Goal: Find specific page/section: Find specific page/section

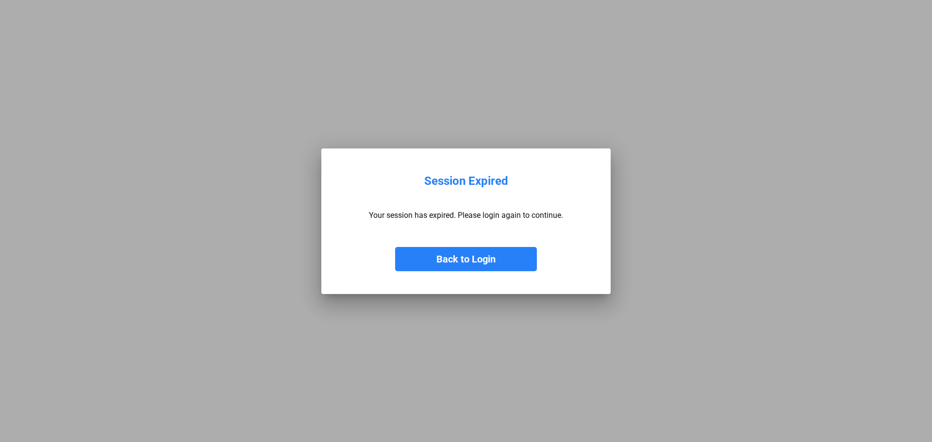
click at [472, 262] on button "Back to Login" at bounding box center [466, 259] width 142 height 24
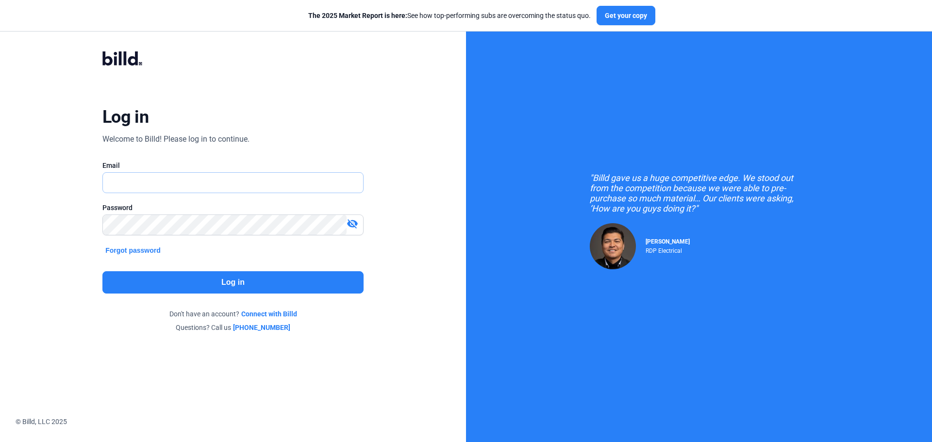
type input "[PERSON_NAME][EMAIL_ADDRESS][DOMAIN_NAME]"
click at [303, 276] on button "Log in" at bounding box center [232, 282] width 261 height 22
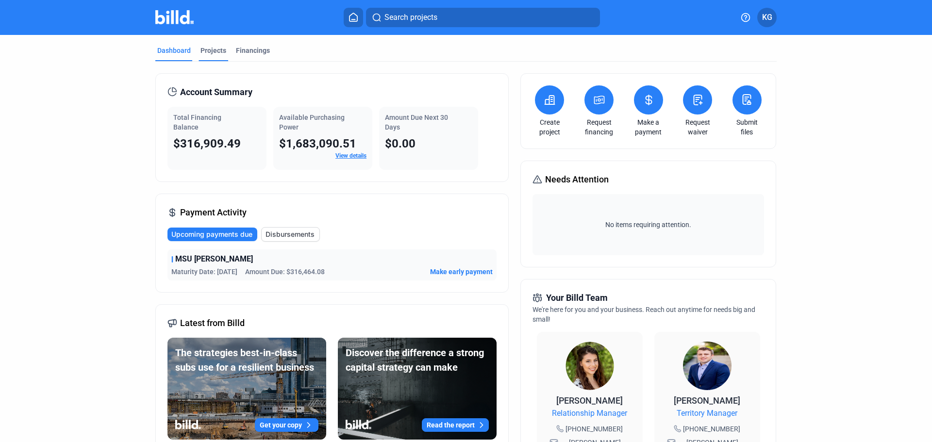
click at [202, 49] on div "Projects" at bounding box center [213, 51] width 26 height 10
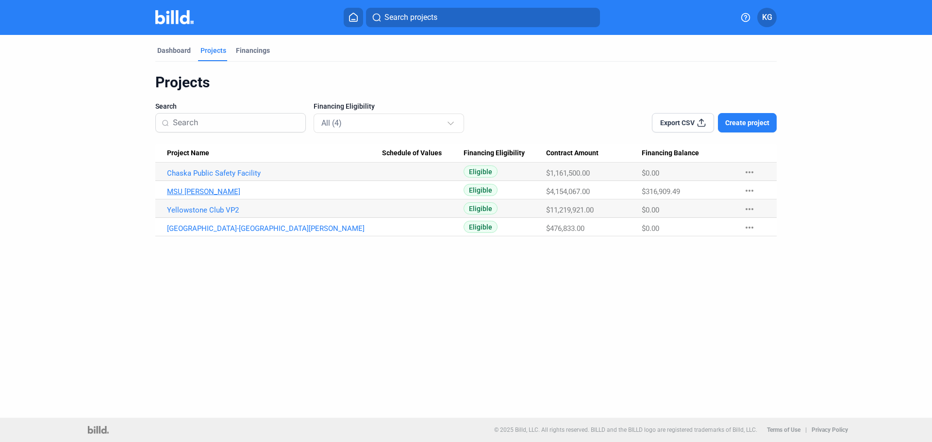
click at [188, 192] on link "MSU [PERSON_NAME]" at bounding box center [274, 191] width 215 height 9
